Goal: Information Seeking & Learning: Learn about a topic

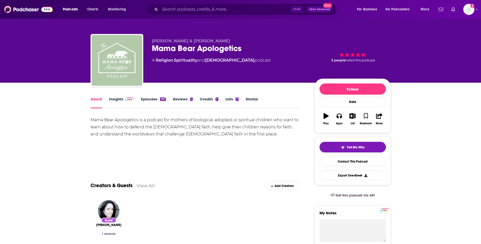
type textarea "Right leaning, talks about cancel culture, problems with BLM, does interview men"
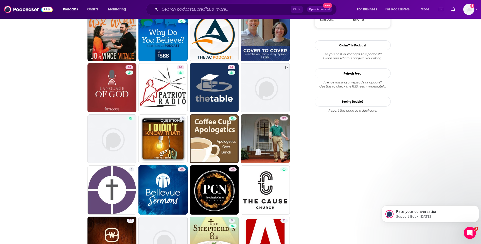
scroll to position [660, 0]
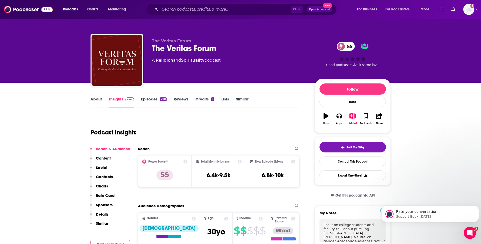
click at [157, 103] on link "Episodes 270" at bounding box center [153, 103] width 25 height 12
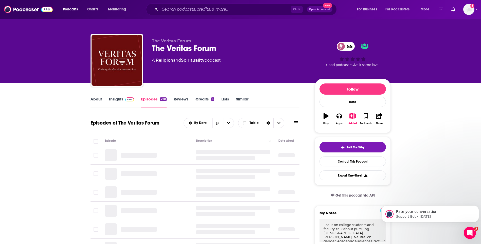
click at [293, 125] on button at bounding box center [295, 122] width 7 height 5
click at [294, 125] on button at bounding box center [295, 122] width 7 height 5
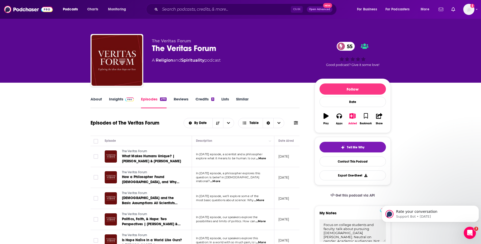
click at [299, 122] on button at bounding box center [295, 122] width 7 height 5
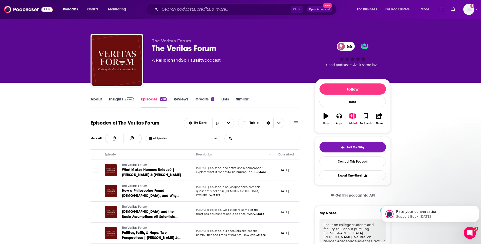
click at [264, 136] on input "List Search Input" at bounding box center [251, 138] width 53 height 9
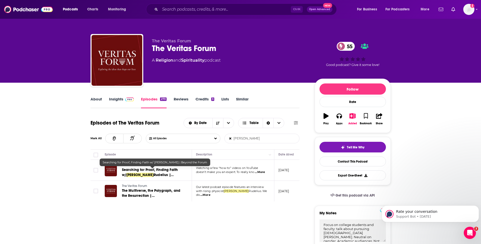
type input "tom"
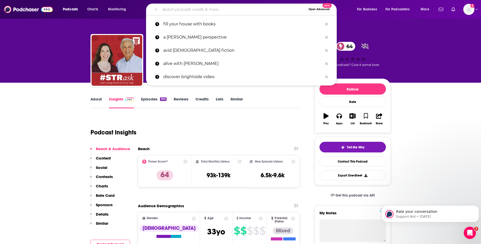
click at [185, 13] on input "Search podcasts, credits, & more..." at bounding box center [233, 9] width 146 height 8
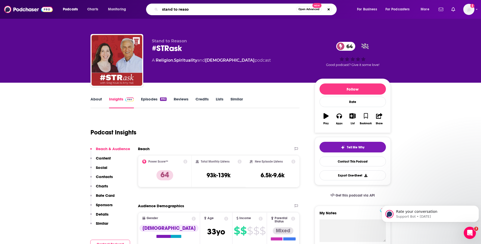
type input "stand to reason"
